Goal: Book appointment/travel/reservation

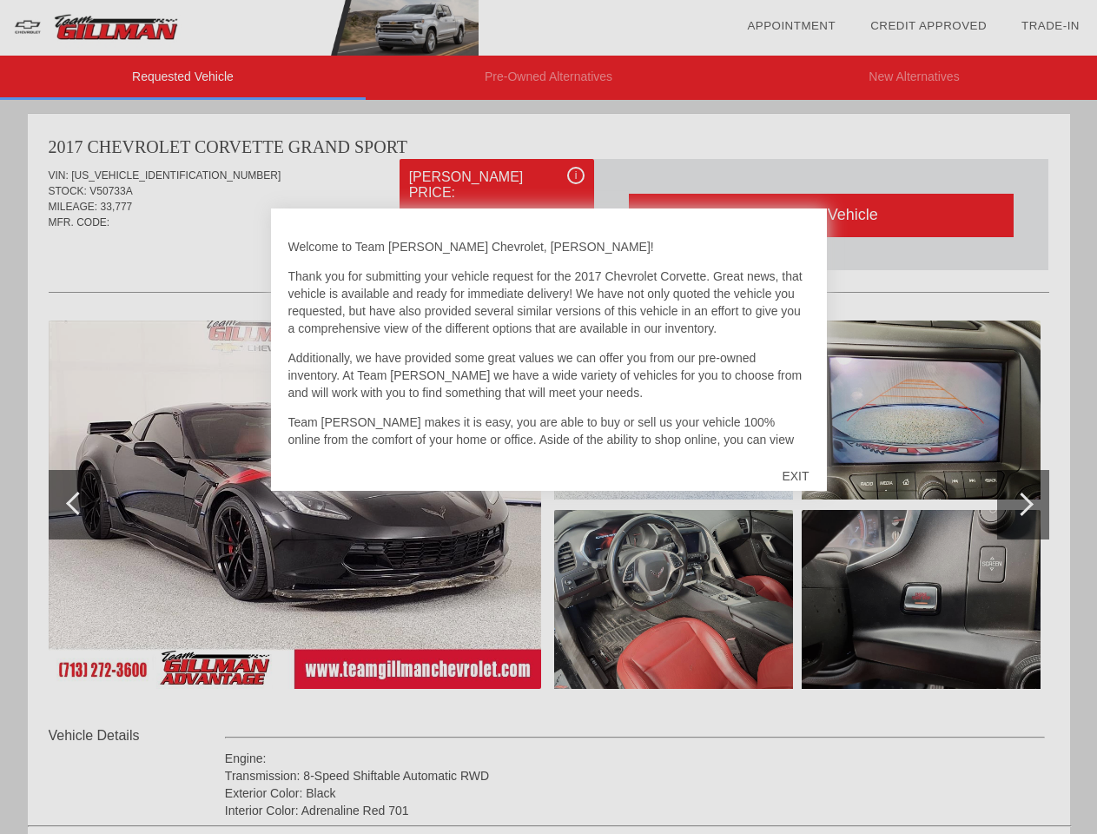
click at [791, 26] on link "Appointment" at bounding box center [791, 25] width 89 height 13
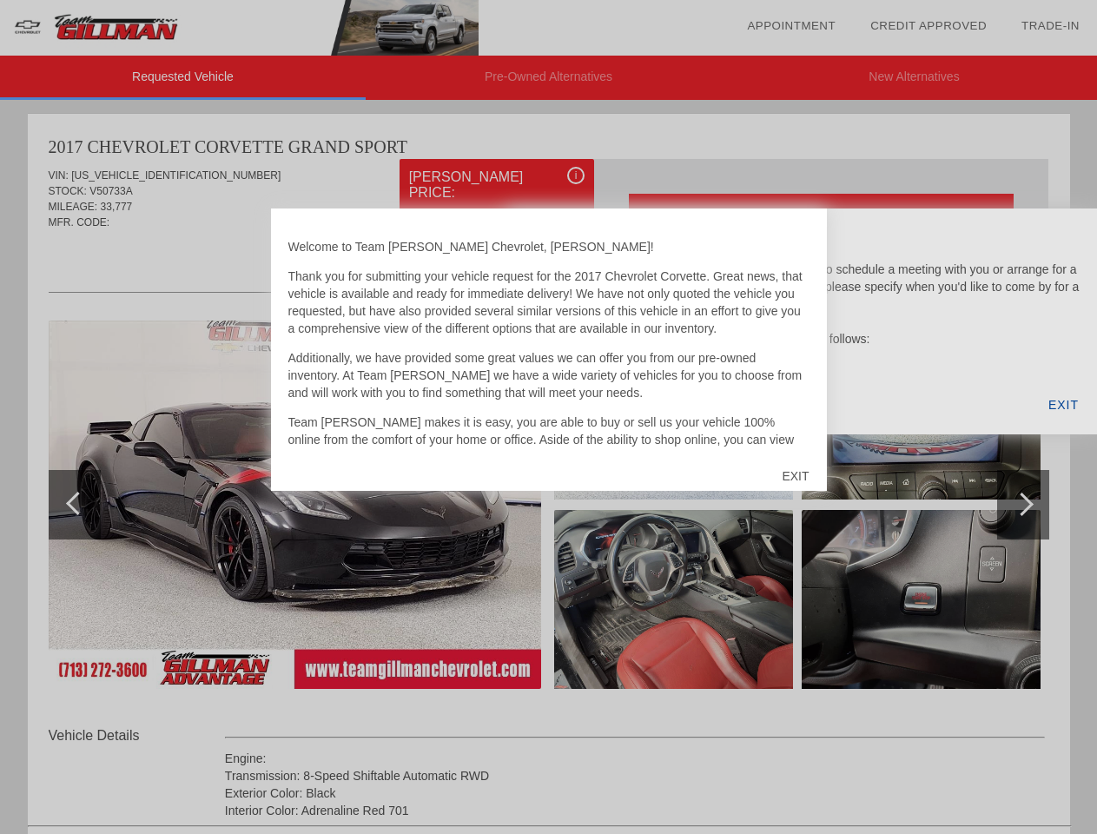
click at [795, 476] on div "EXIT" at bounding box center [795, 476] width 62 height 52
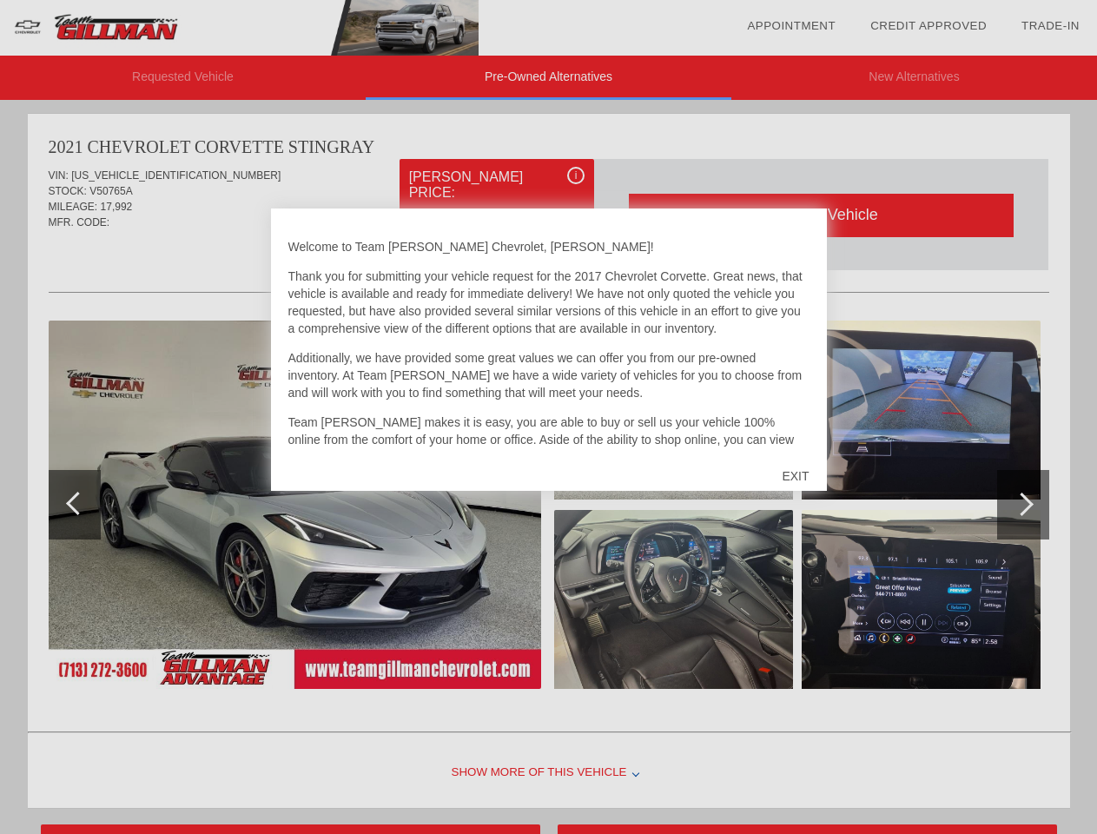
click at [791, 26] on link "Appointment" at bounding box center [791, 25] width 89 height 13
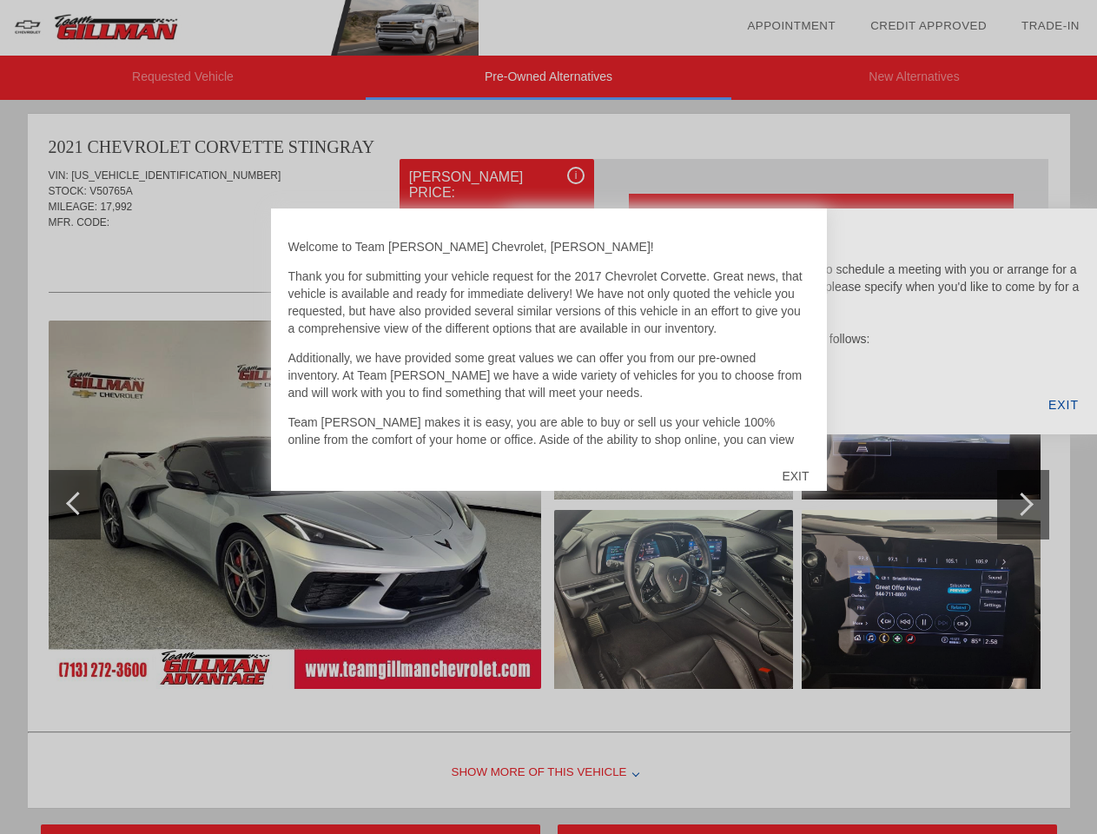
click at [795, 476] on div "EXIT" at bounding box center [795, 476] width 62 height 52
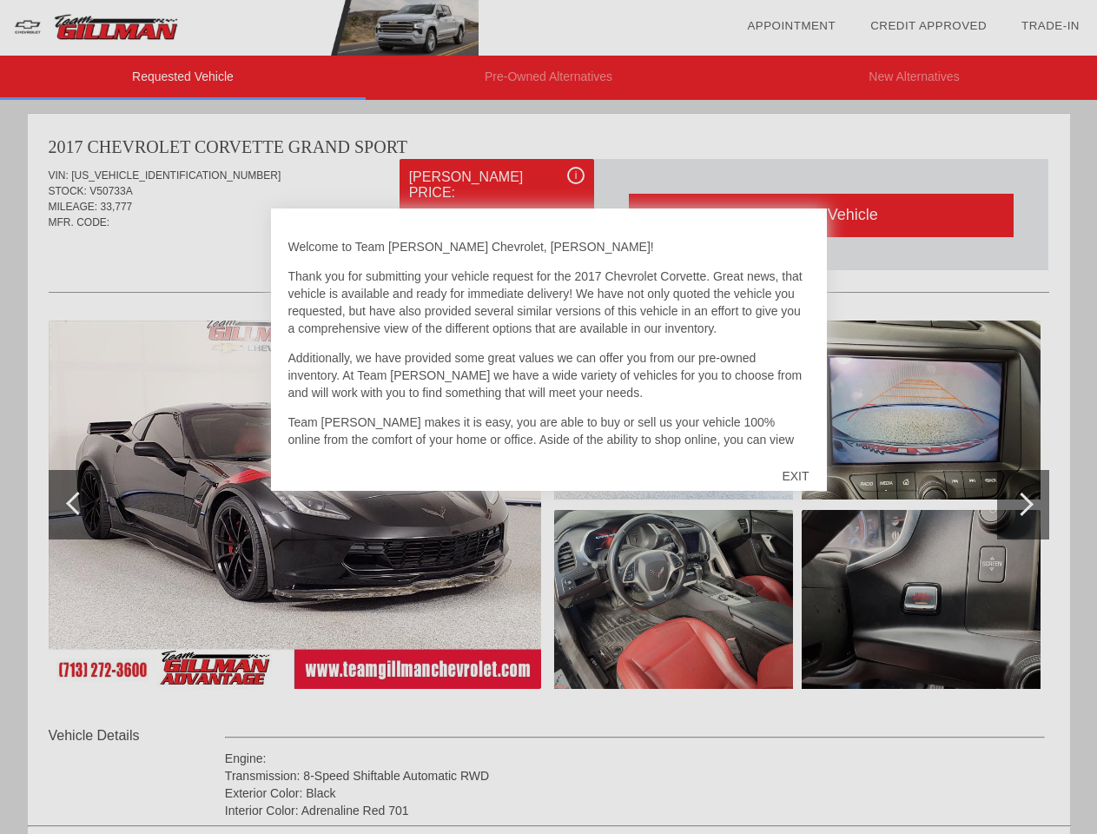
click at [791, 26] on link "Appointment" at bounding box center [791, 25] width 89 height 13
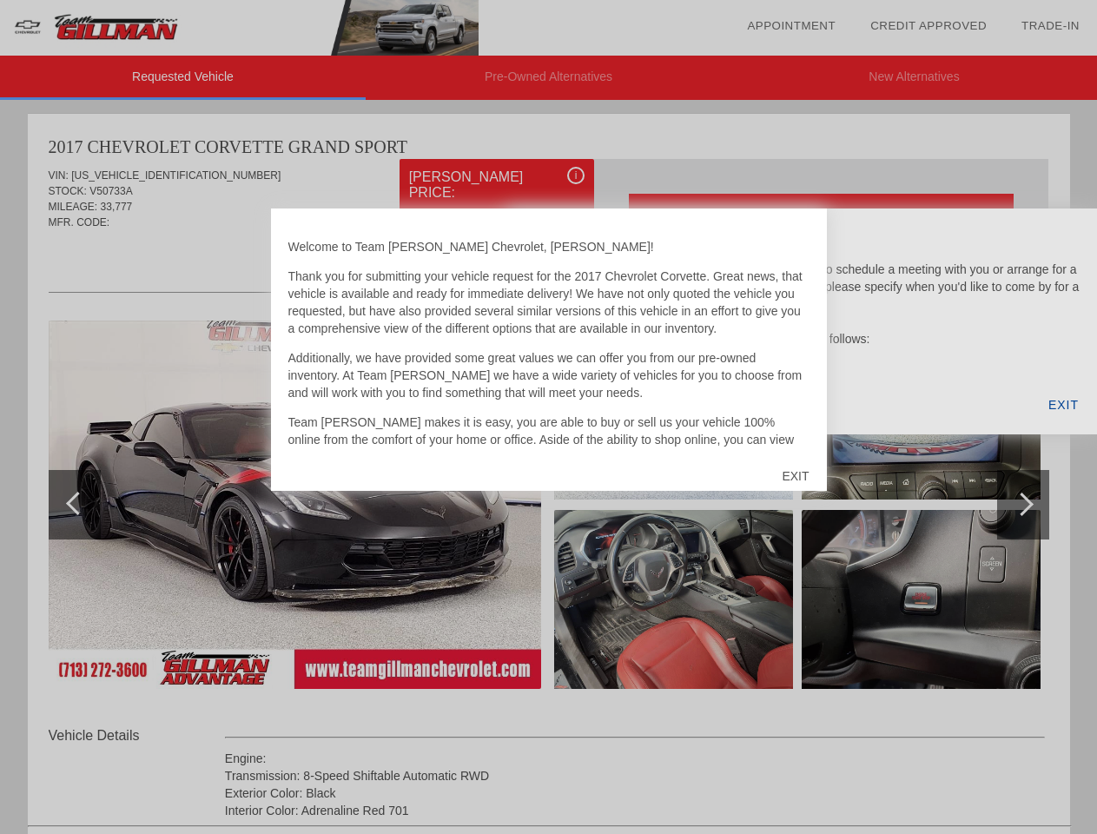
click at [795, 476] on div "EXIT" at bounding box center [795, 476] width 62 height 52
